Goal: Task Accomplishment & Management: Manage account settings

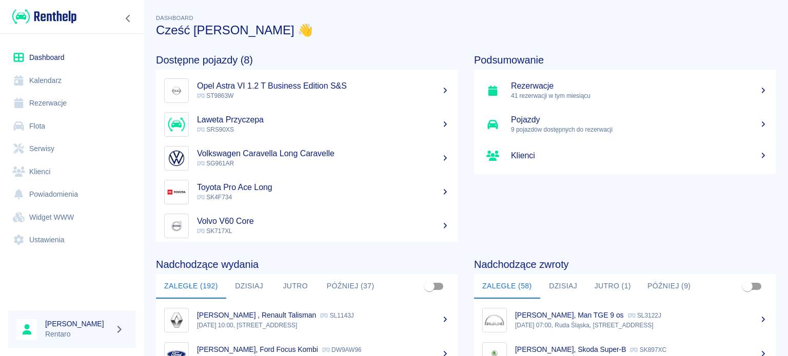
click at [45, 78] on link "Kalendarz" at bounding box center [72, 80] width 128 height 23
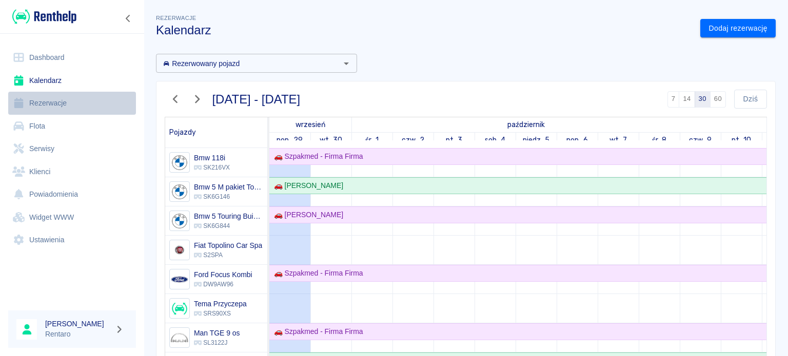
click at [51, 104] on link "Rezerwacje" at bounding box center [72, 103] width 128 height 23
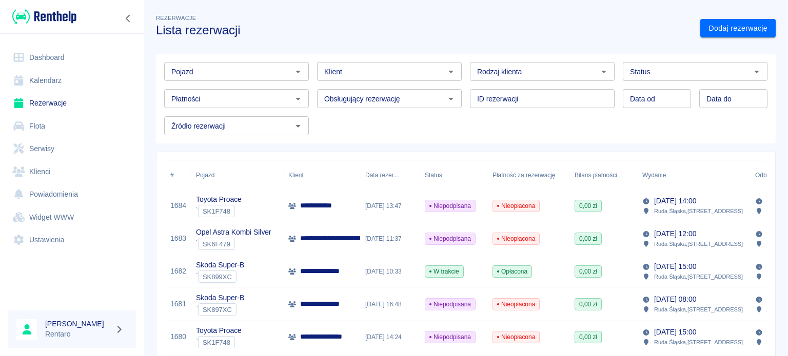
click at [53, 194] on link "Powiadomienia" at bounding box center [72, 194] width 128 height 23
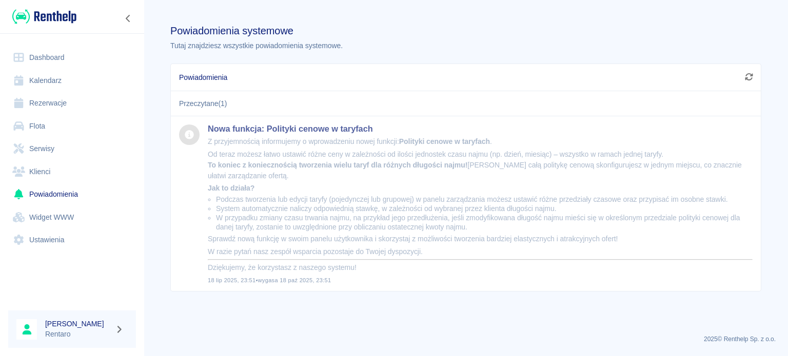
click at [57, 170] on link "Klienci" at bounding box center [72, 171] width 128 height 23
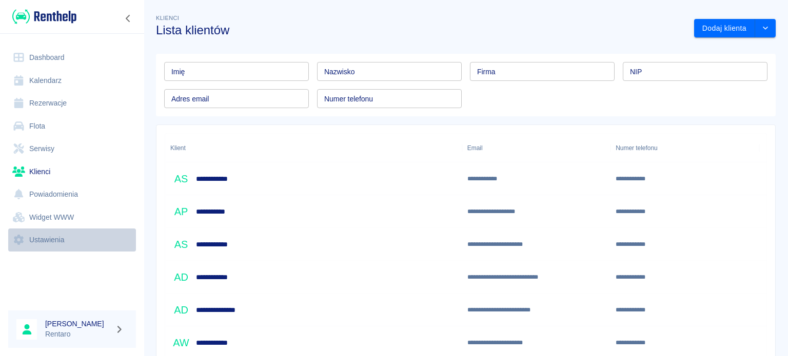
click at [47, 242] on link "Ustawienia" at bounding box center [72, 240] width 128 height 23
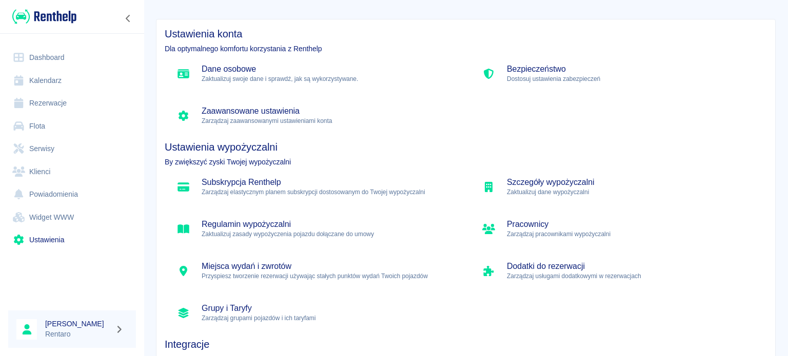
scroll to position [103, 0]
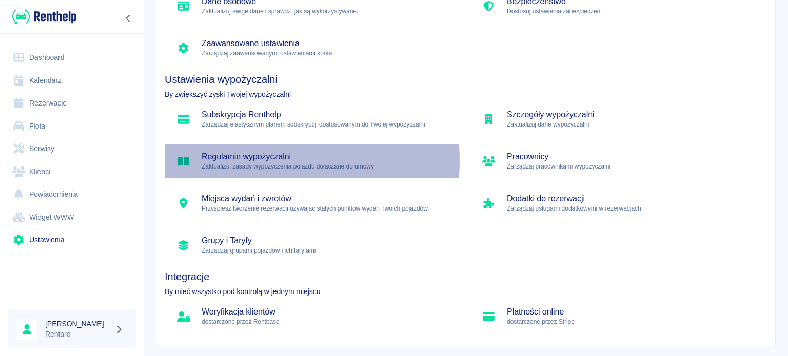
click at [252, 161] on h5 "Regulamin wypożyczalni" at bounding box center [327, 157] width 252 height 10
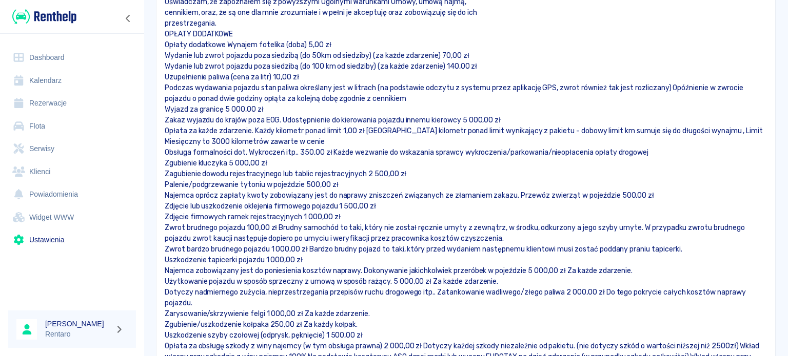
scroll to position [5044, 0]
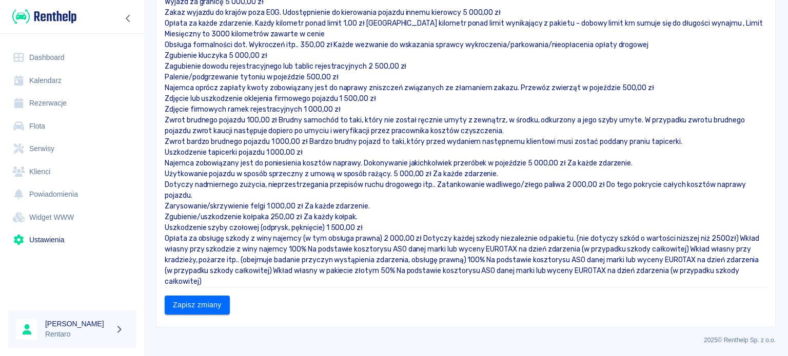
click at [327, 225] on p "Uszkodzenie szyby czołowej (odprysk, pęknięcie) 1 500,00 zł" at bounding box center [466, 228] width 602 height 11
click at [234, 284] on p "Opłata za obsługę szkody z winy najemcy (w tym obsługa prawna) 2 000,00 zł Doty…" at bounding box center [466, 260] width 602 height 54
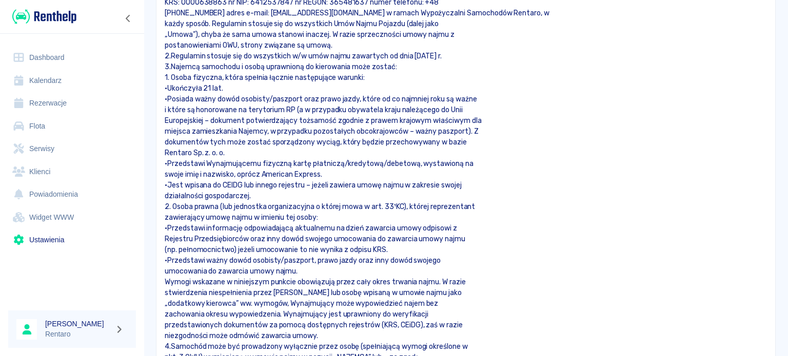
scroll to position [0, 0]
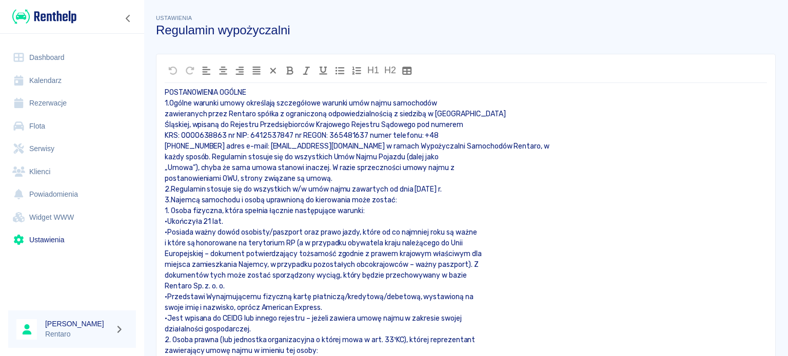
click at [39, 58] on link "Dashboard" at bounding box center [72, 57] width 128 height 23
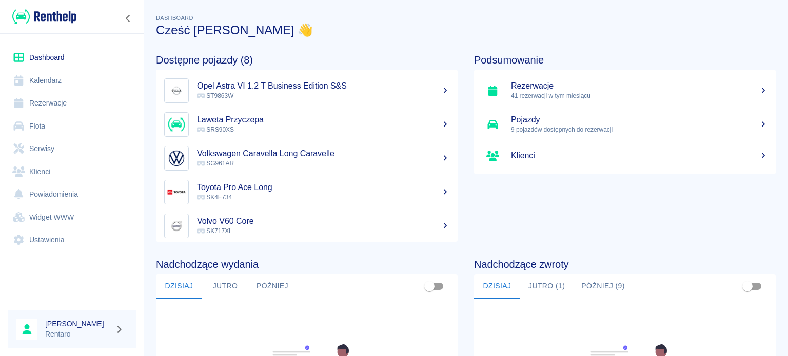
click at [28, 79] on link "Kalendarz" at bounding box center [72, 80] width 128 height 23
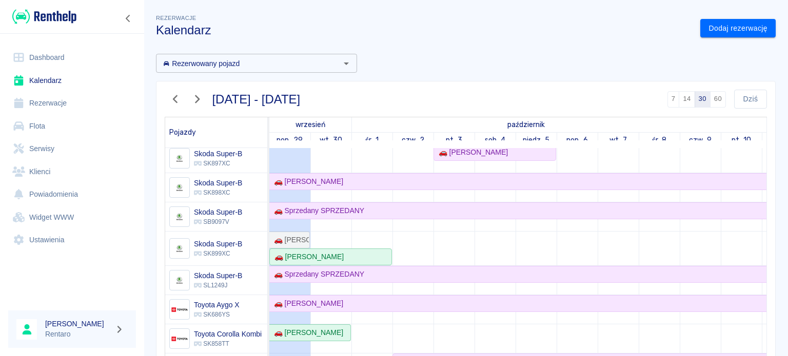
scroll to position [832, 0]
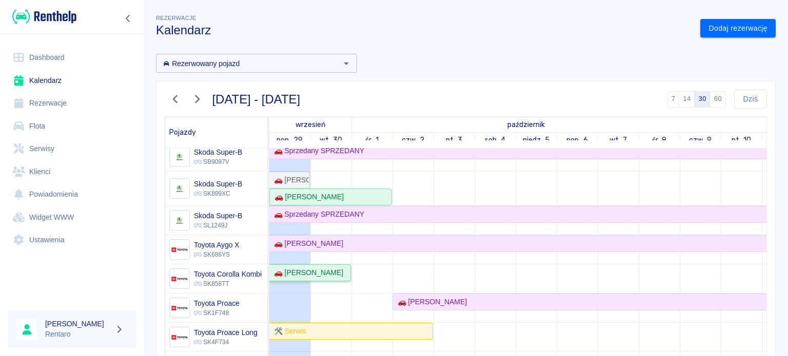
click at [314, 272] on link "🚗 [PERSON_NAME]" at bounding box center [310, 273] width 82 height 17
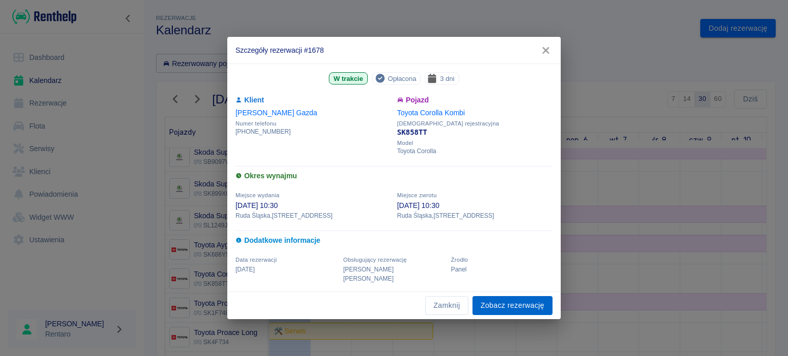
click at [507, 303] on link "Zobacz rezerwację" at bounding box center [512, 305] width 80 height 19
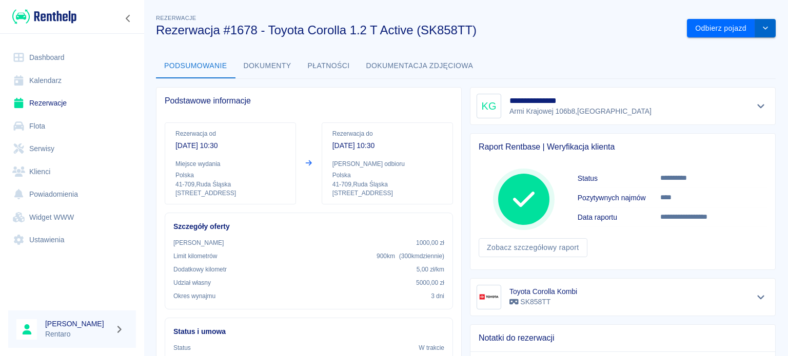
click at [761, 25] on icon "drop-down" at bounding box center [765, 28] width 8 height 7
click at [718, 51] on li "Przedłuż rezerwację" at bounding box center [723, 50] width 80 height 17
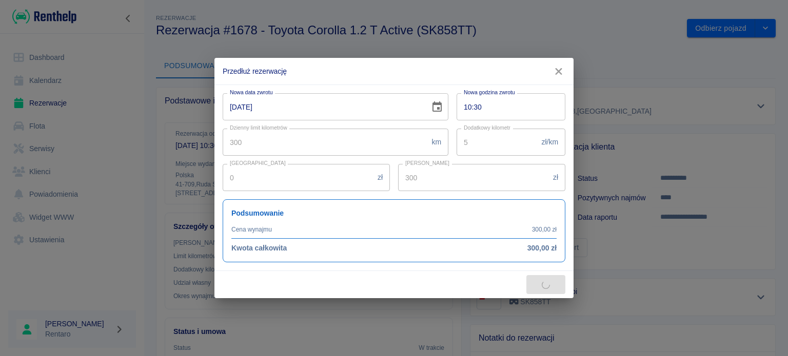
type input "387"
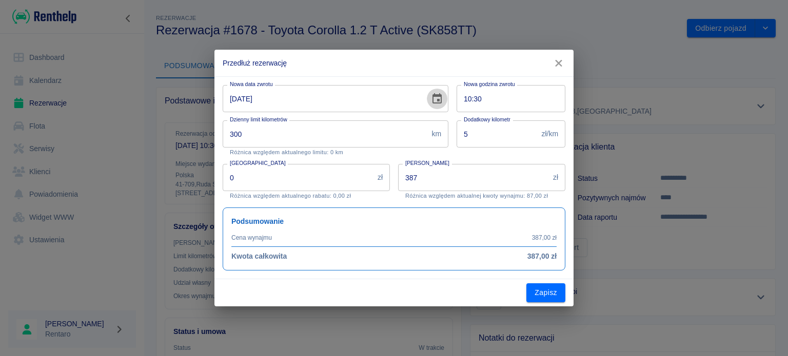
click at [437, 99] on icon "Choose date, selected date is 30 wrz 2025" at bounding box center [436, 98] width 9 height 10
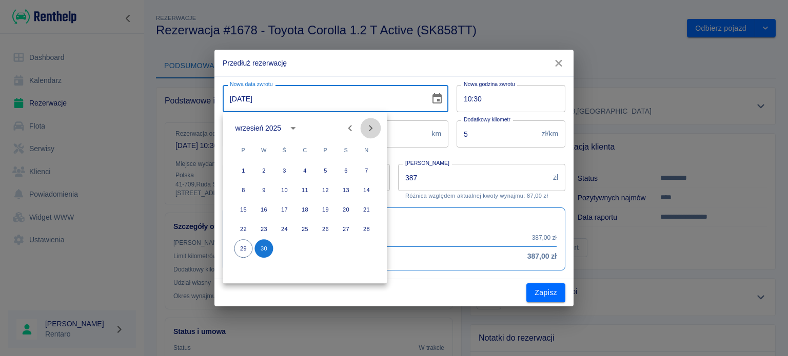
click at [372, 127] on icon "Next month" at bounding box center [370, 128] width 12 height 12
click at [325, 172] on button "3" at bounding box center [325, 171] width 18 height 18
type input "03-10-2025"
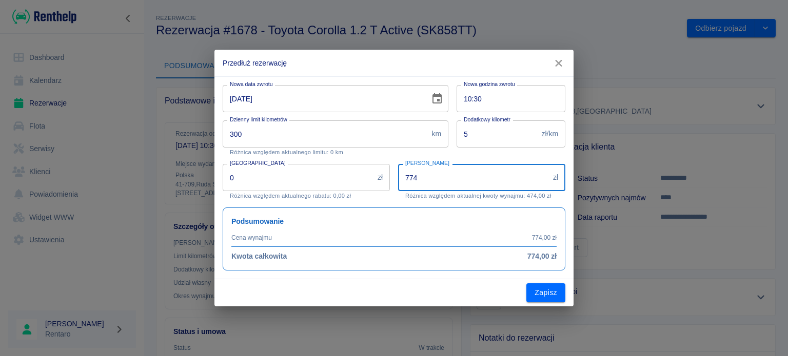
drag, startPoint x: 463, startPoint y: 178, endPoint x: 289, endPoint y: 173, distance: 174.4
click at [292, 174] on div "Nowa data zwrotu 03-10-2025 Nowa data zwrotu Nowa godzina zwrotu 10:30 Nowa god…" at bounding box center [389, 174] width 351 height 194
type input "300"
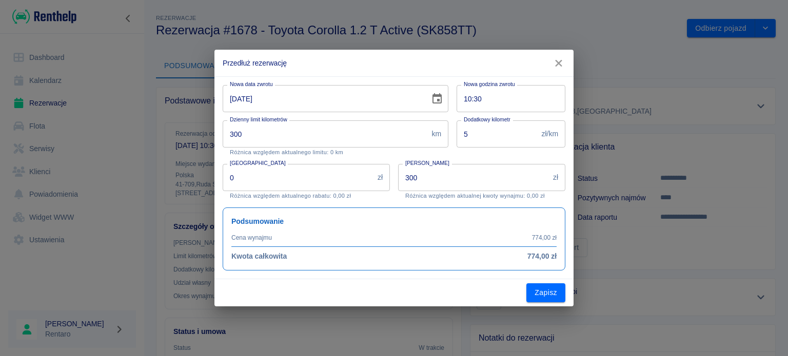
click at [475, 292] on div "Zapisz" at bounding box center [393, 292] width 359 height 27
drag, startPoint x: 475, startPoint y: 133, endPoint x: 416, endPoint y: 135, distance: 58.5
click at [416, 135] on div "Nowa data zwrotu 03-10-2025 Nowa data zwrotu Nowa godzina zwrotu 10:30 Nowa god…" at bounding box center [389, 174] width 351 height 194
type input "1"
click at [550, 289] on button "Zapisz" at bounding box center [545, 293] width 39 height 19
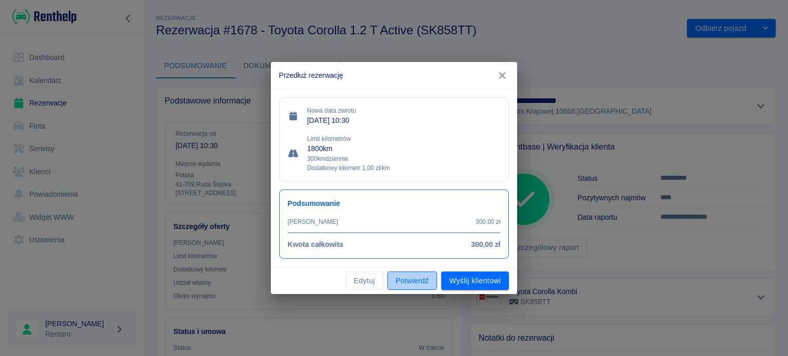
click at [423, 281] on button "Potwierdź" at bounding box center [412, 281] width 50 height 19
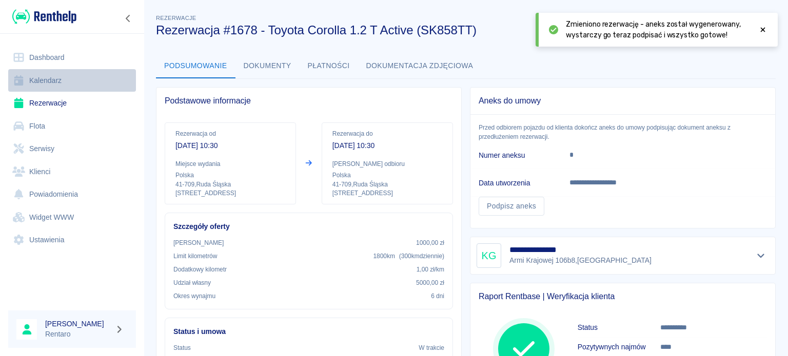
click at [49, 83] on link "Kalendarz" at bounding box center [72, 80] width 128 height 23
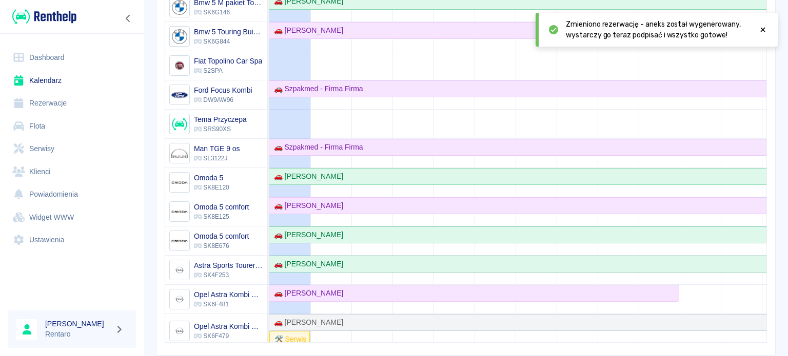
scroll to position [213, 0]
